Goal: Information Seeking & Learning: Learn about a topic

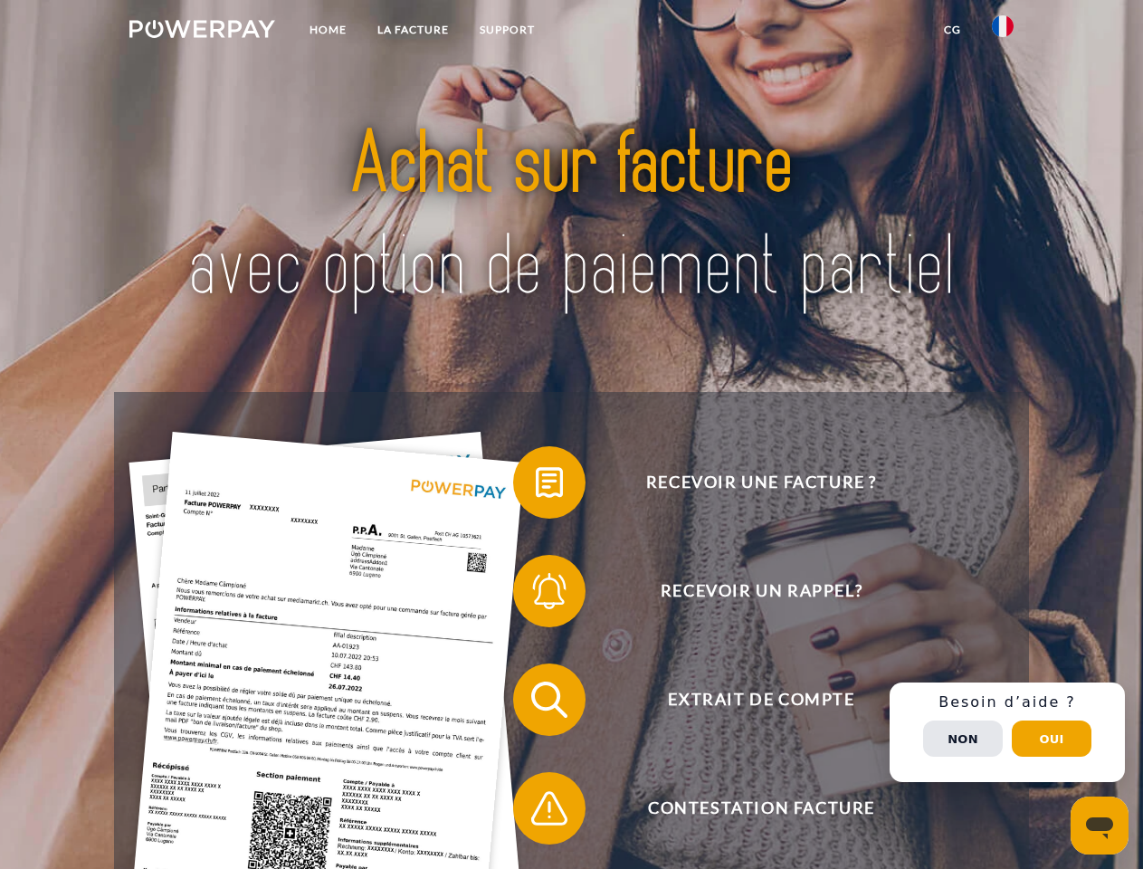
click at [202, 32] on img at bounding box center [202, 29] width 146 height 18
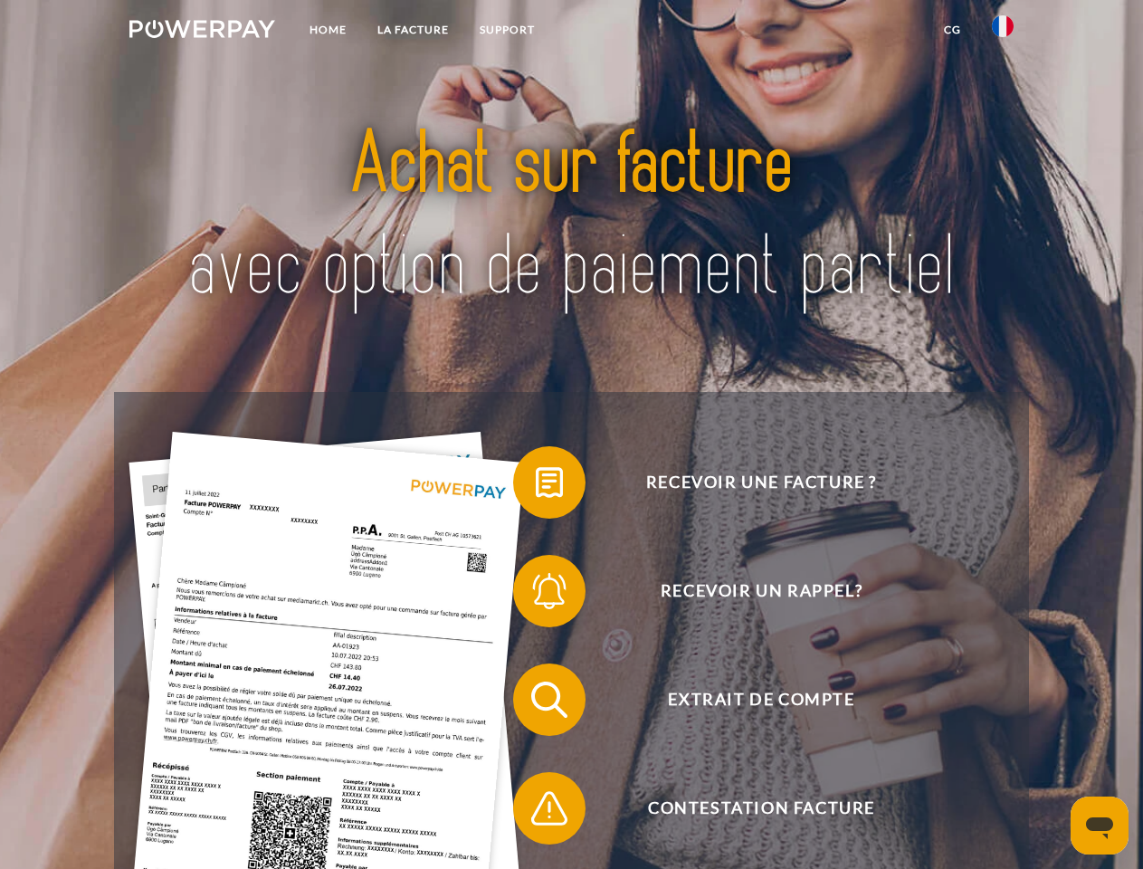
click at [1003, 32] on img at bounding box center [1003, 26] width 22 height 22
click at [952, 30] on link "CG" at bounding box center [952, 30] width 48 height 33
click at [536, 486] on span at bounding box center [522, 482] width 90 height 90
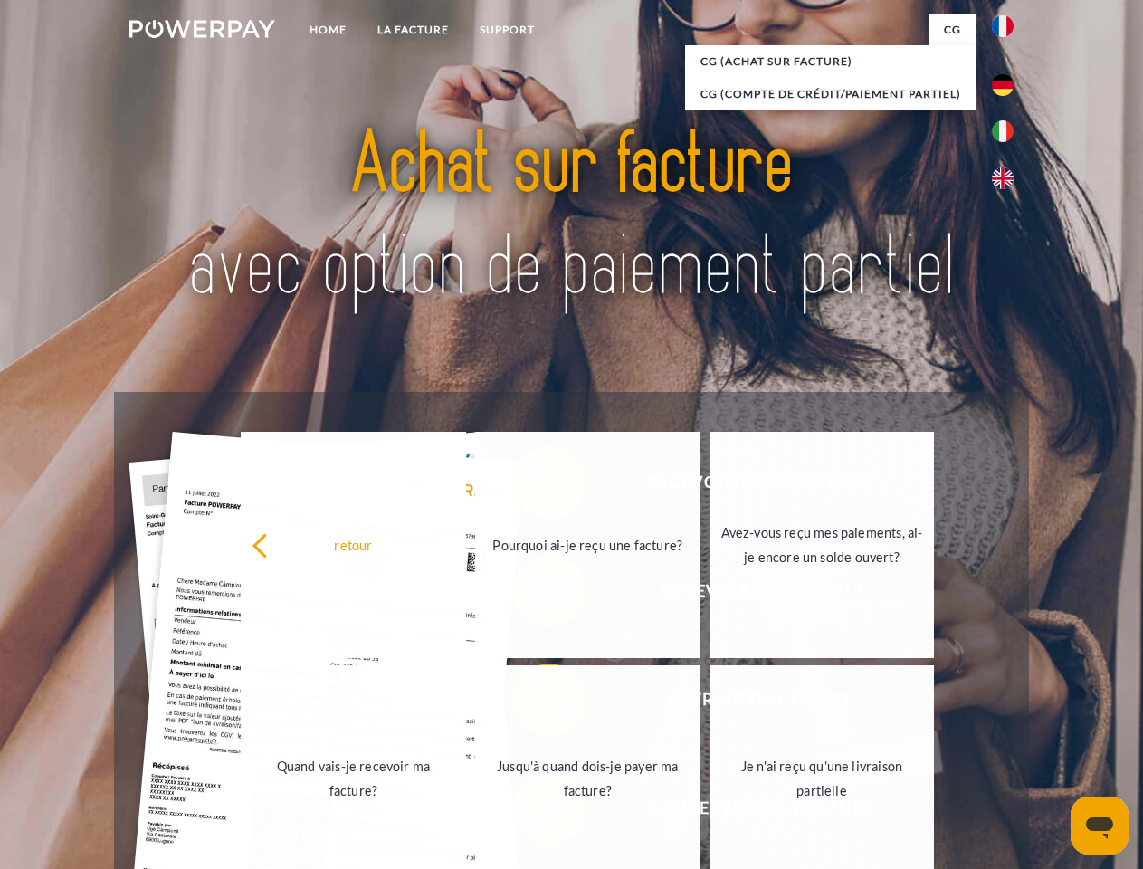
click at [536, 594] on div "Recevoir une facture ? Recevoir un rappel? Extrait de compte retour" at bounding box center [571, 754] width 914 height 724
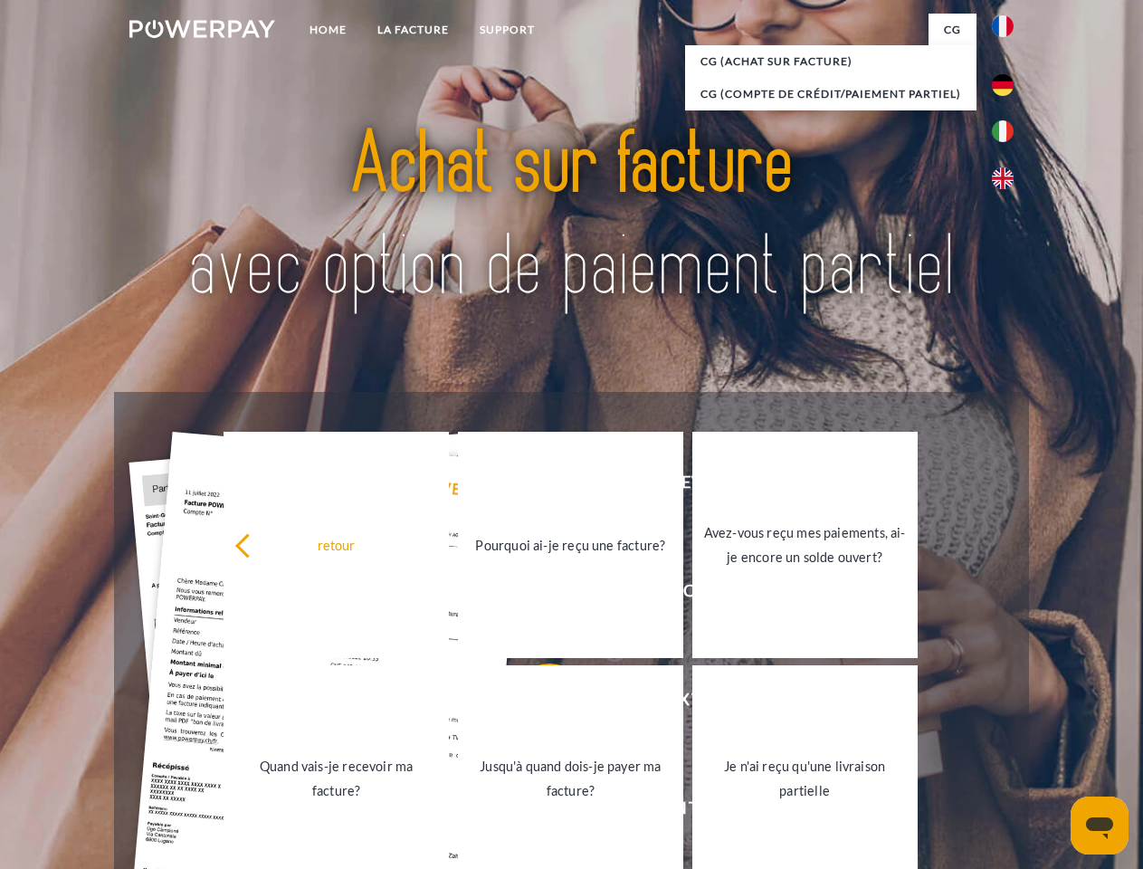
click at [536, 703] on link "Jusqu'à quand dois-je payer ma facture?" at bounding box center [570, 778] width 225 height 226
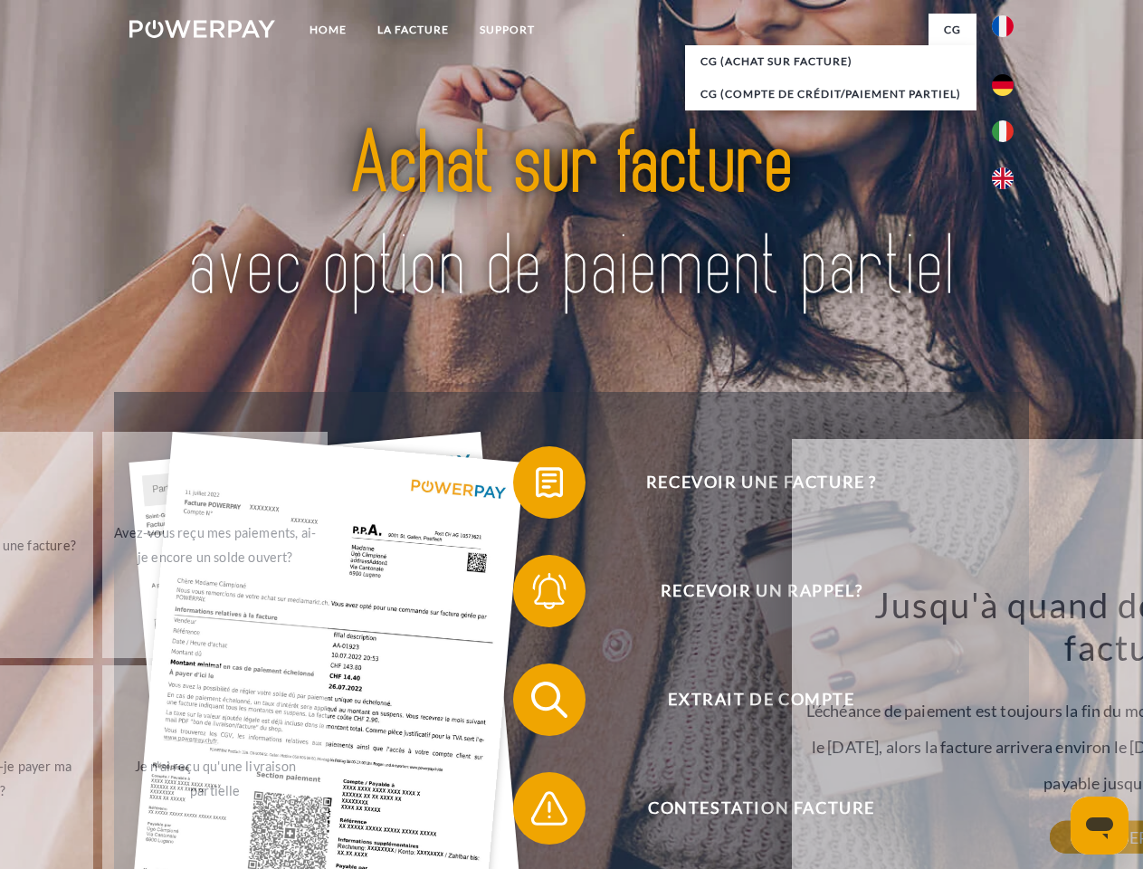
click at [536, 812] on span at bounding box center [522, 808] width 90 height 90
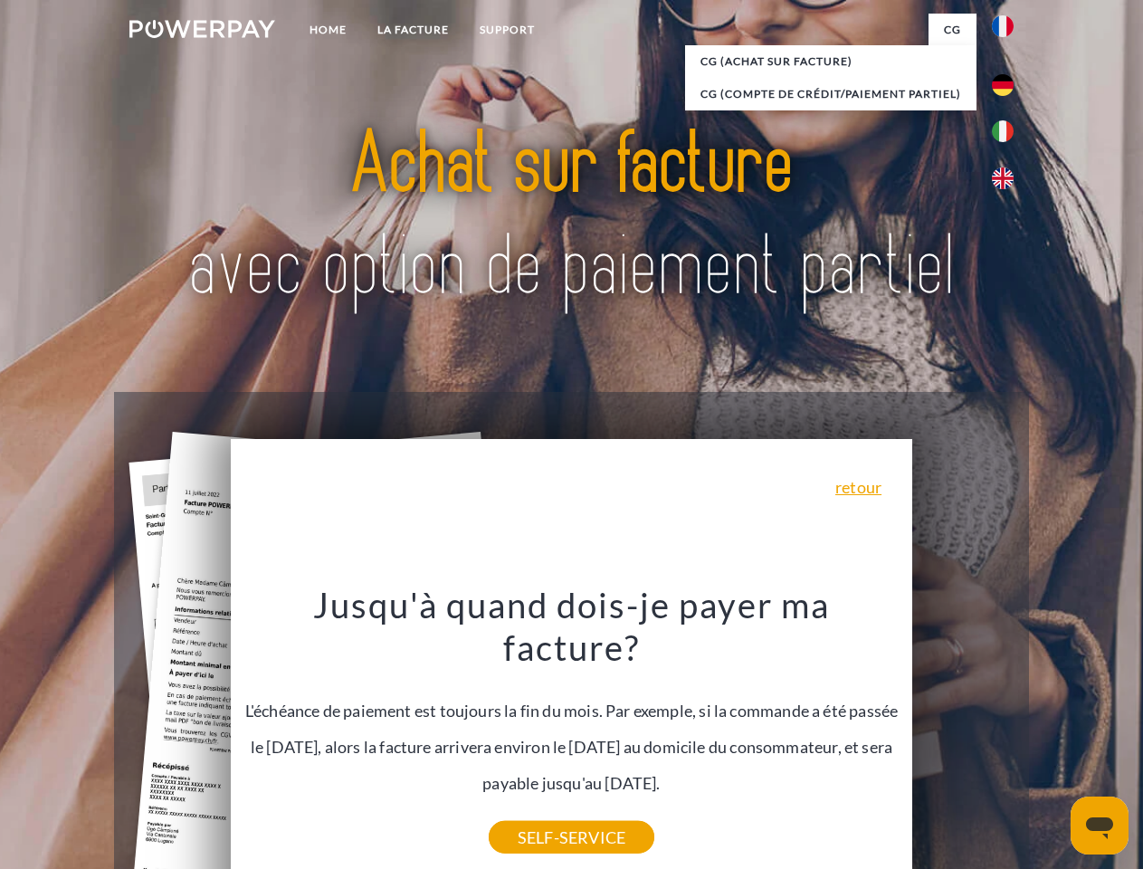
click at [1007, 732] on div "Recevoir une facture ? Recevoir un rappel? Extrait de compte retour" at bounding box center [571, 754] width 914 height 724
click at [963, 736] on span "Extrait de compte" at bounding box center [760, 699] width 443 height 72
click at [1051, 738] on header "Home LA FACTURE Support" at bounding box center [571, 625] width 1143 height 1250
